Goal: Check status: Check status

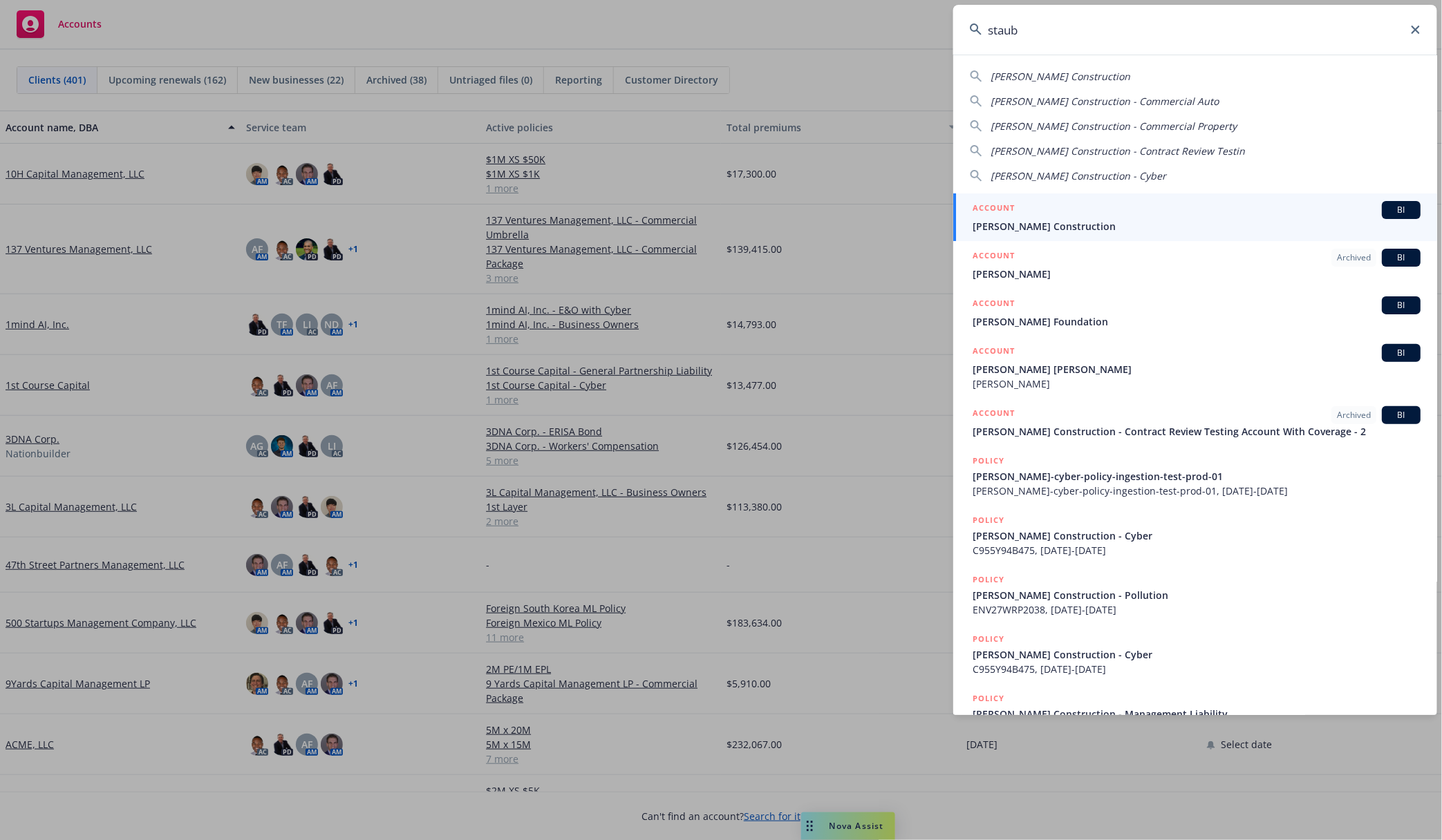
type input "staub"
click at [1050, 221] on span "[PERSON_NAME] Construction" at bounding box center [1197, 226] width 448 height 14
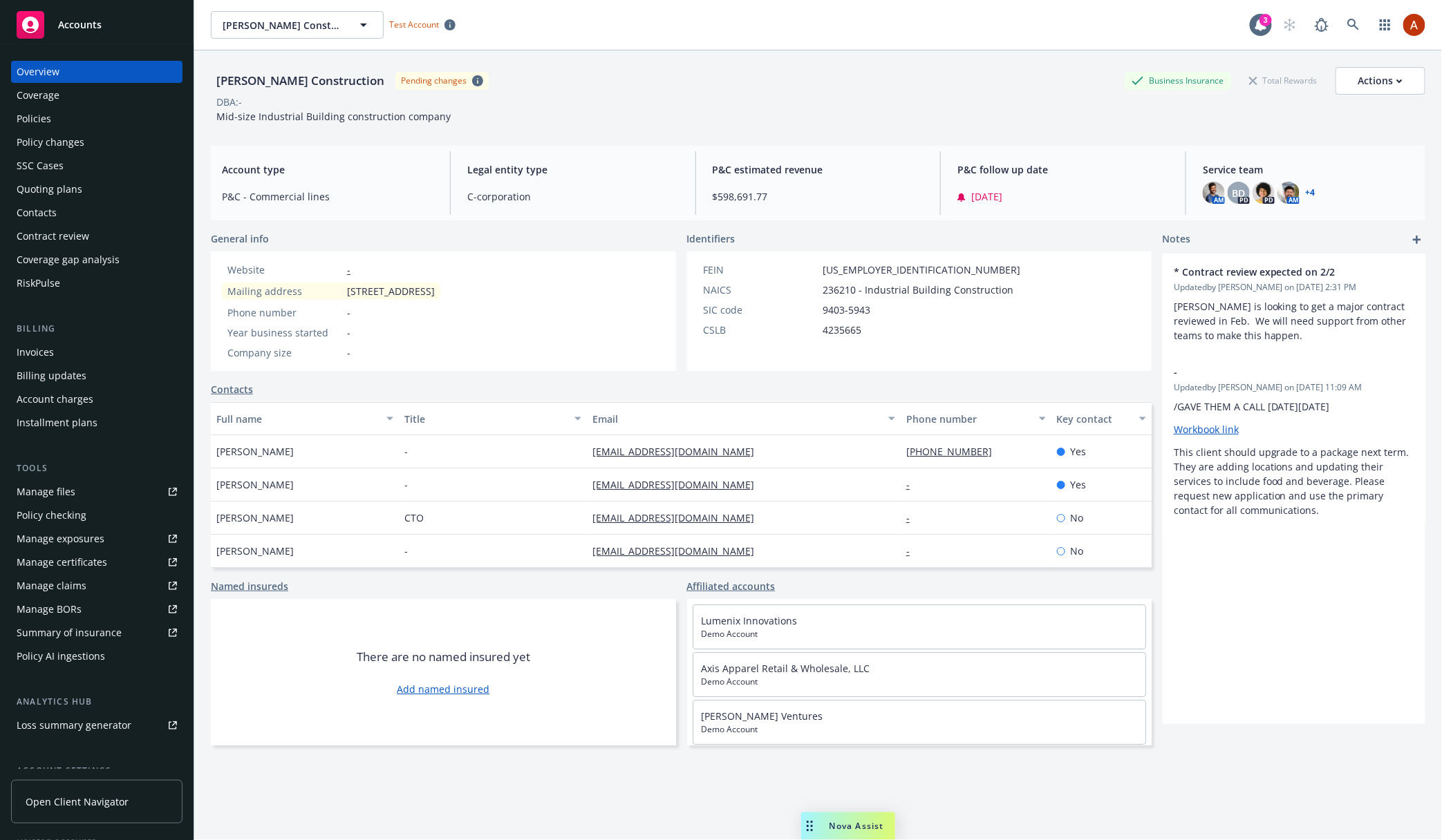
click at [41, 343] on div "Invoices" at bounding box center [35, 353] width 37 height 22
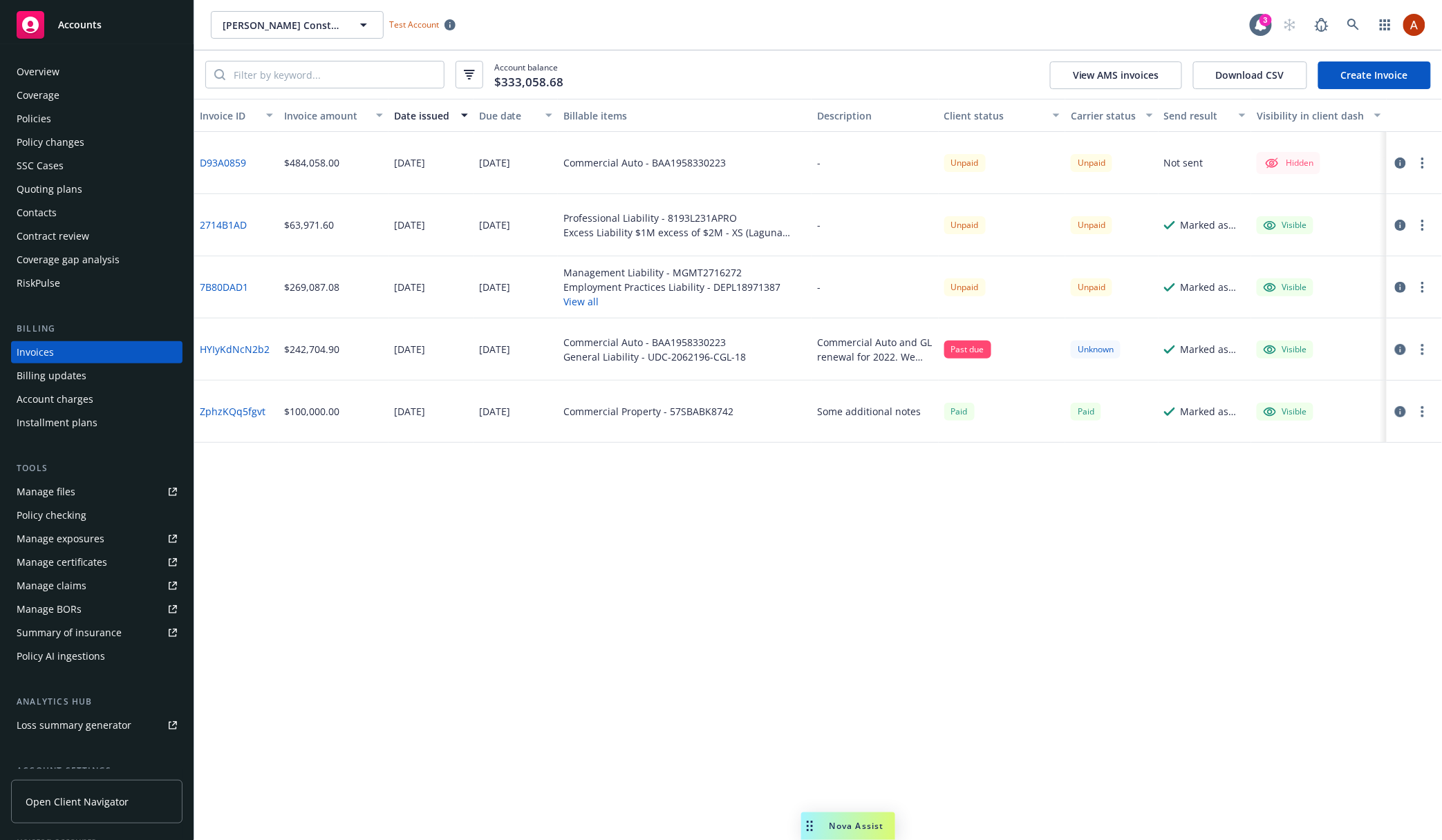
click at [230, 222] on link "2714B1AD" at bounding box center [223, 225] width 47 height 14
click at [473, 77] on icon "button" at bounding box center [469, 74] width 11 height 9
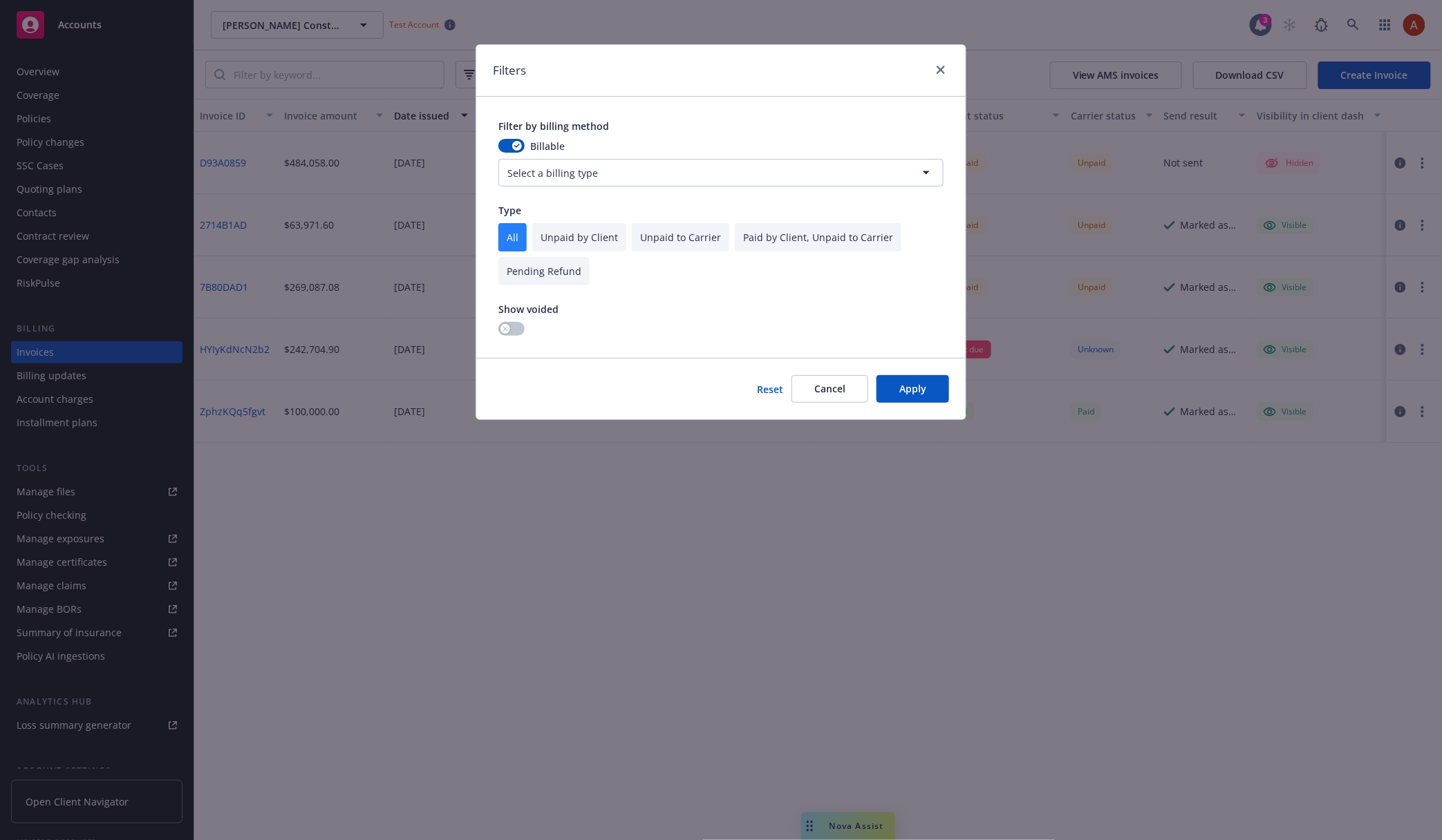
click at [574, 233] on input "checkbox" at bounding box center [579, 237] width 94 height 28
checkbox input "true"
checkbox input "false"
drag, startPoint x: 917, startPoint y: 383, endPoint x: 850, endPoint y: 376, distance: 67.4
click at [916, 383] on button "Apply" at bounding box center [913, 389] width 73 height 28
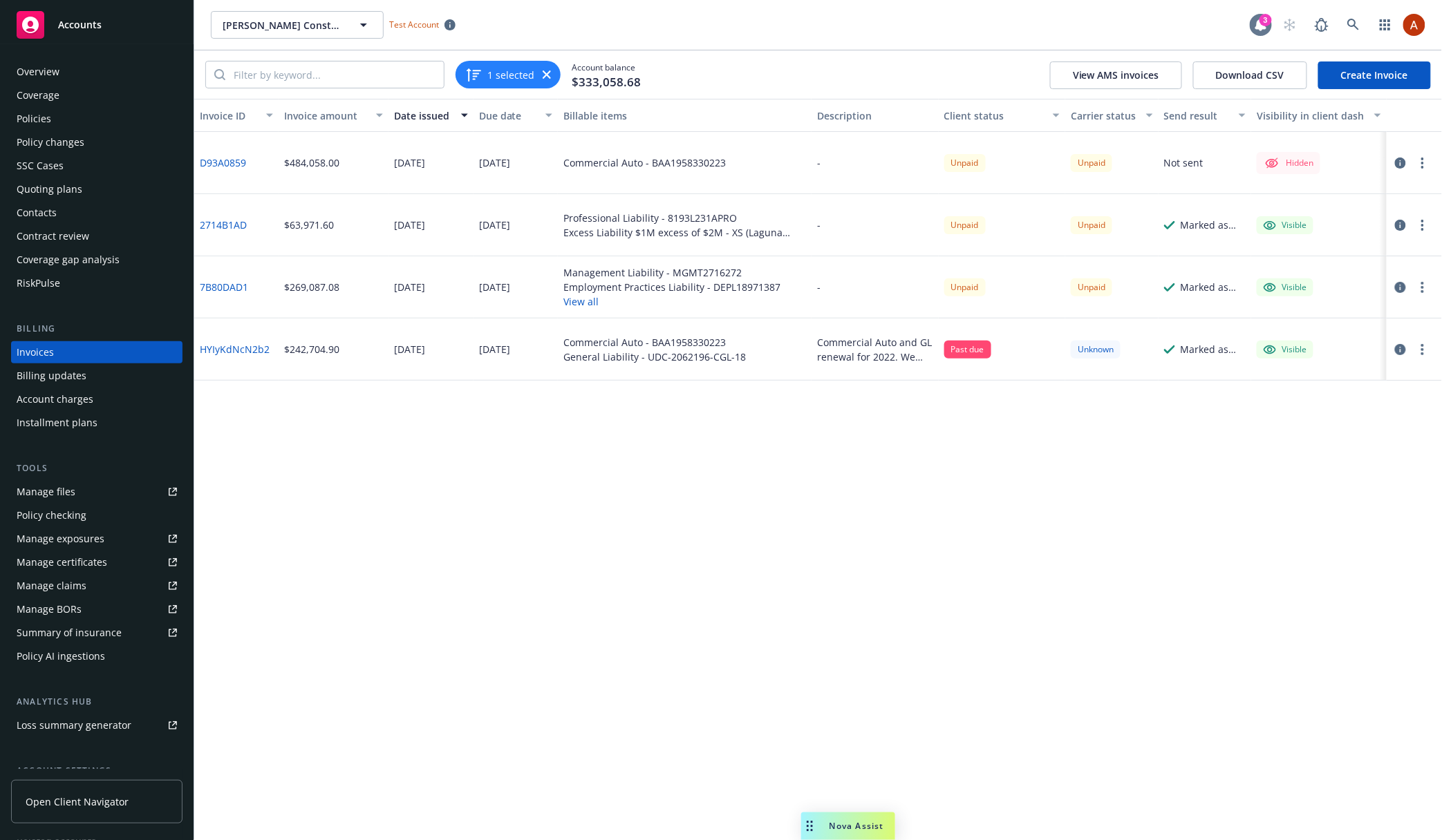
click at [1261, 18] on div "3" at bounding box center [1265, 21] width 13 height 13
